Goal: Task Accomplishment & Management: Use online tool/utility

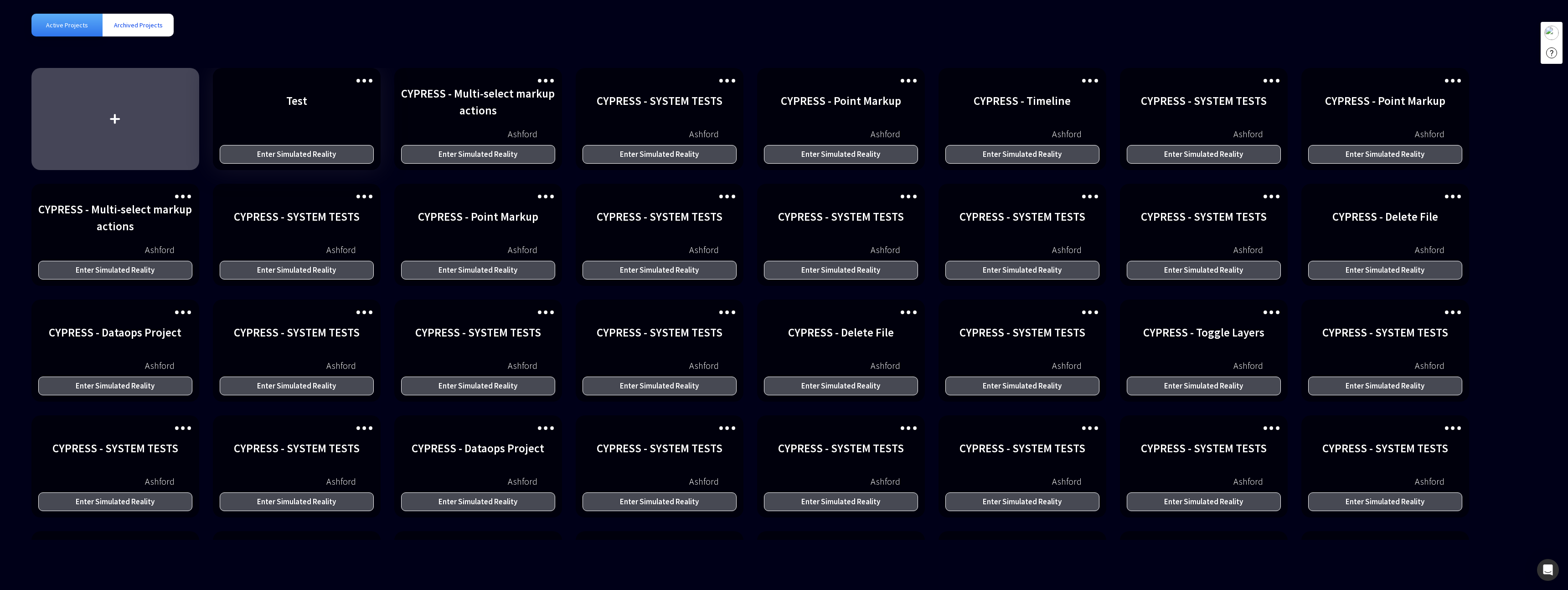
click at [345, 157] on div "Enter Simulated Reality" at bounding box center [297, 154] width 155 height 19
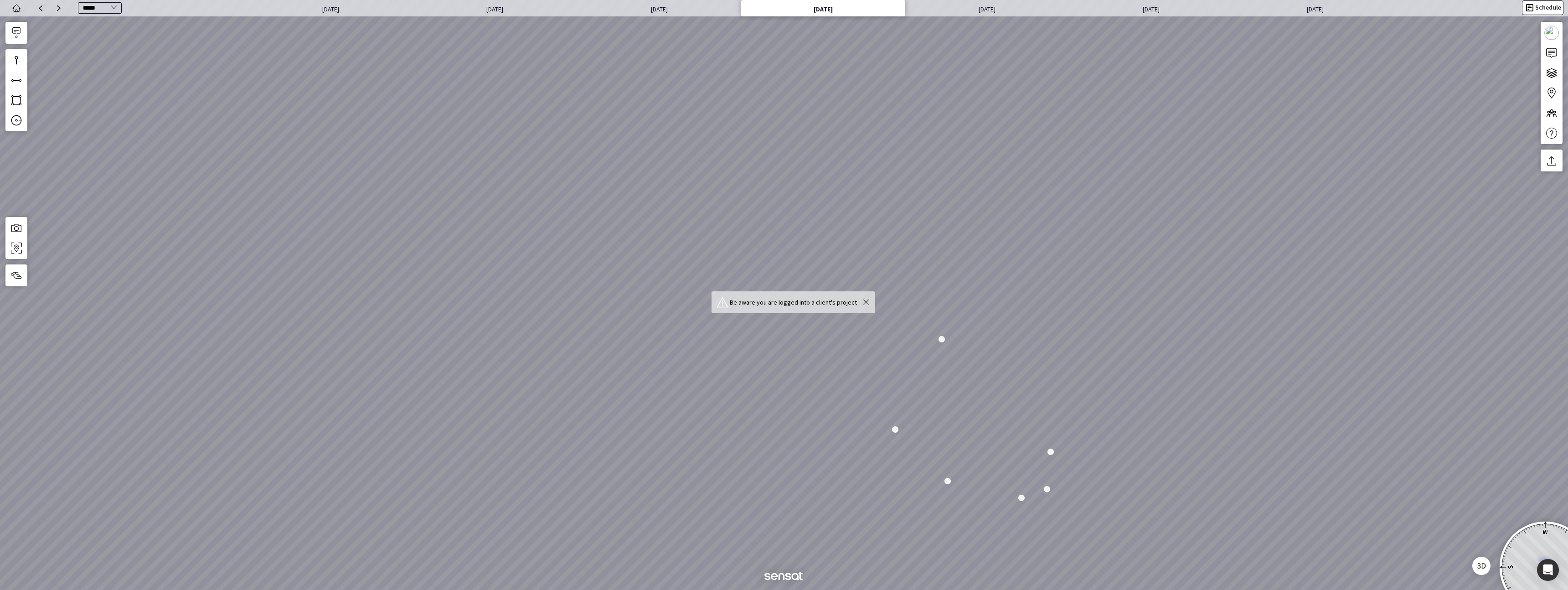
click at [1553, 8] on button "Schedule" at bounding box center [1542, 8] width 41 height 15
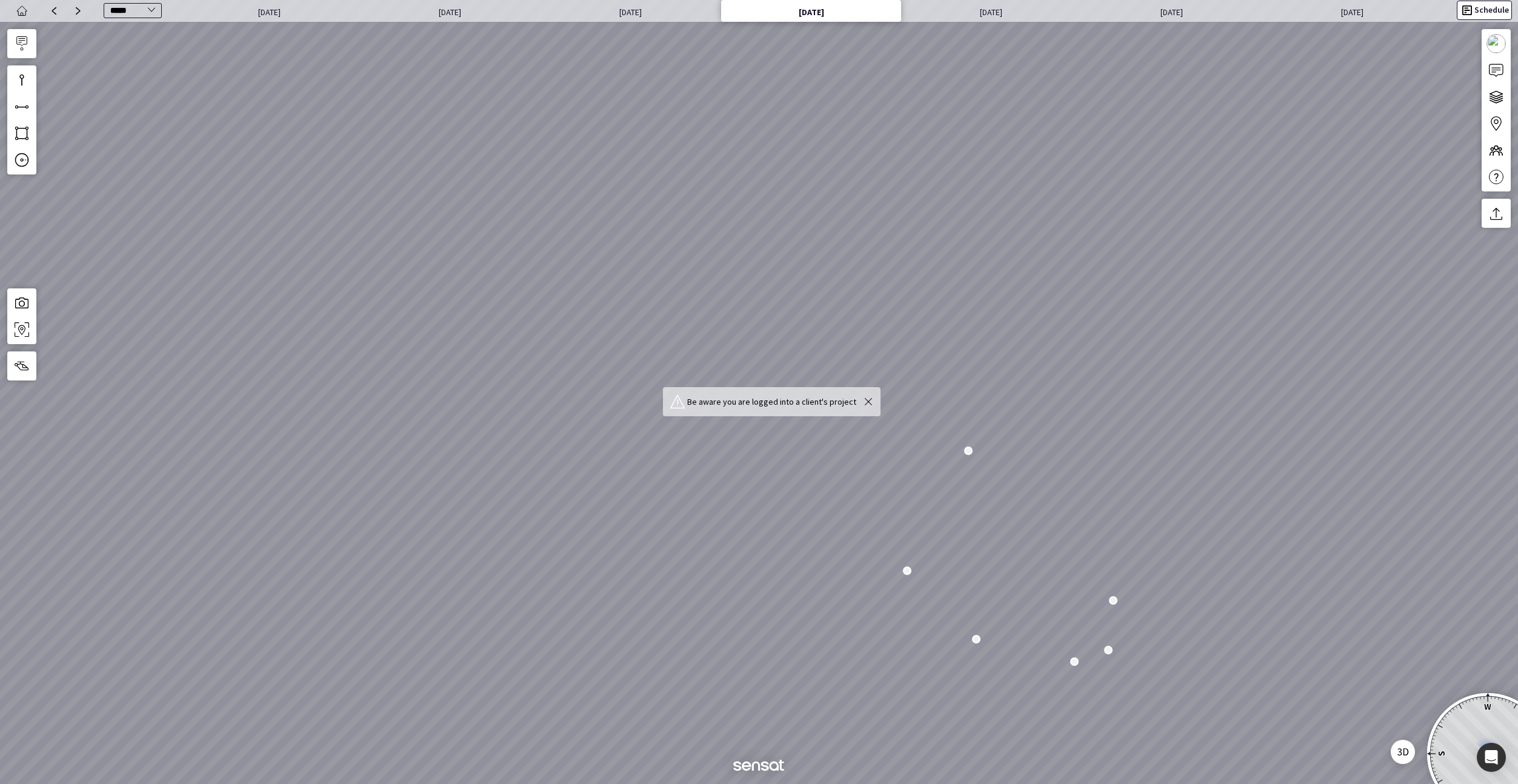
click at [1490, 15] on button "Schedule" at bounding box center [1484, 11] width 55 height 19
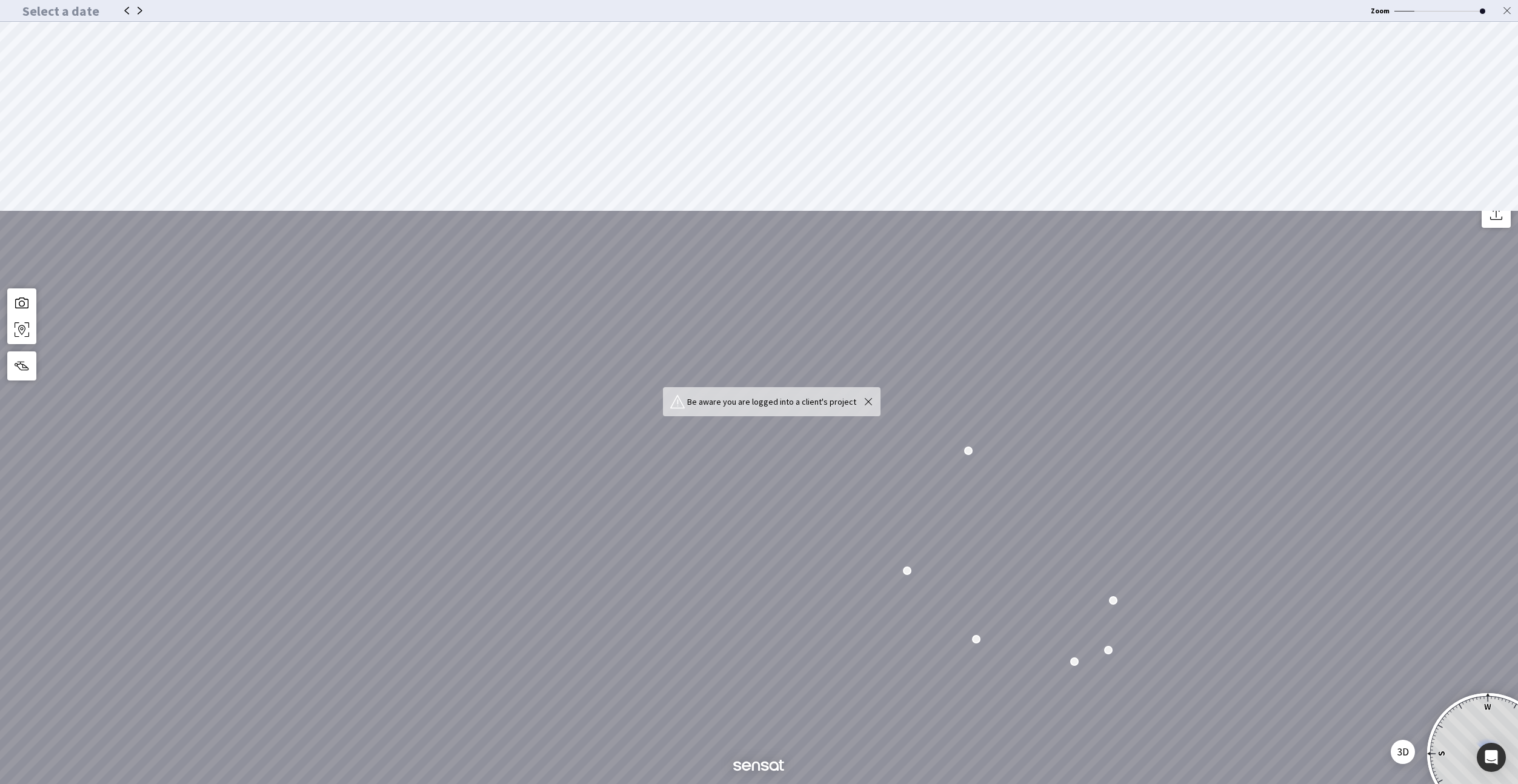
click at [1416, 11] on input "range" at bounding box center [1440, 11] width 91 height 1
drag, startPoint x: 1415, startPoint y: 11, endPoint x: 1406, endPoint y: 11, distance: 9.0
click at [1406, 11] on input "range" at bounding box center [1440, 11] width 91 height 1
type input "**********"
